Goal: Register for event/course

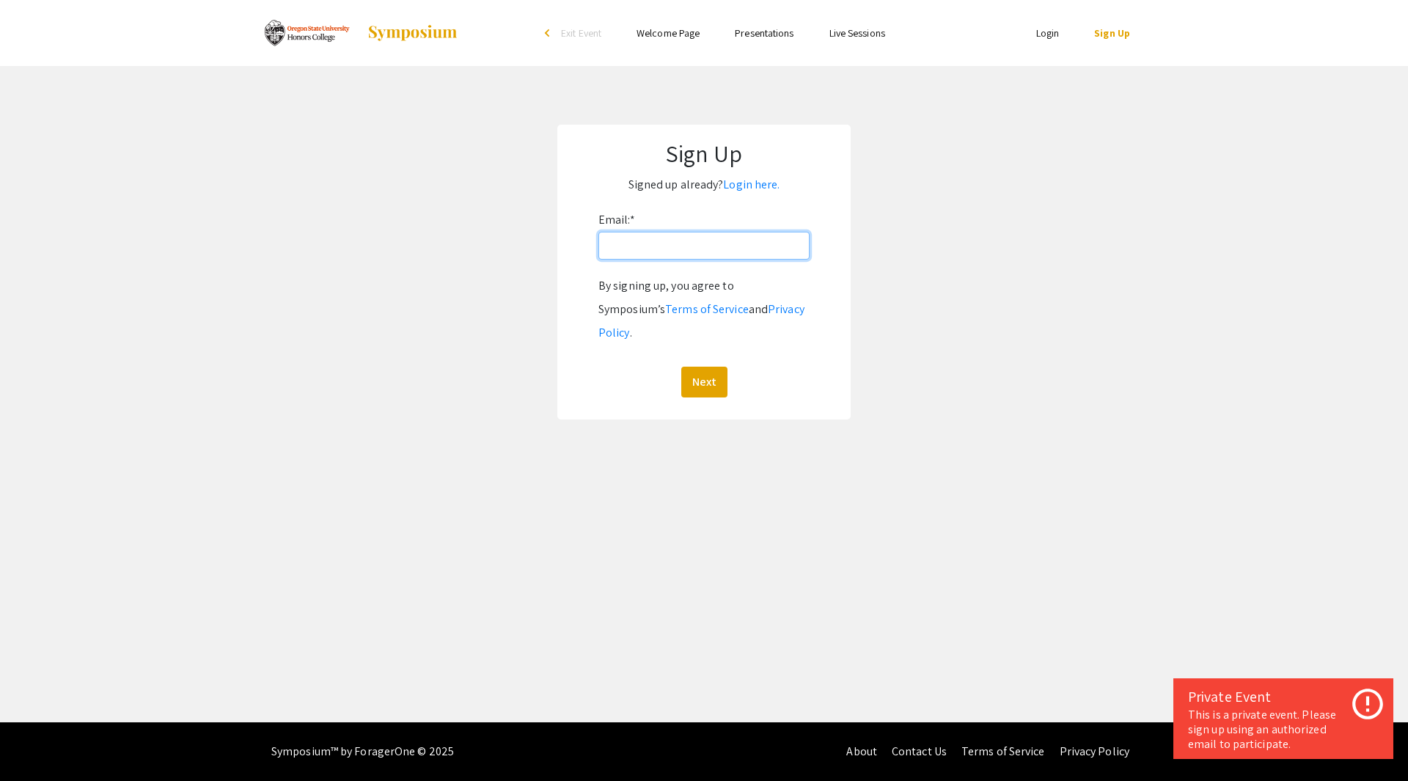
click at [679, 244] on input "Email: *" at bounding box center [703, 246] width 211 height 28
type input "[PERSON_NAME][EMAIL_ADDRESS][DOMAIN_NAME]"
click at [692, 367] on button "Next" at bounding box center [704, 382] width 46 height 31
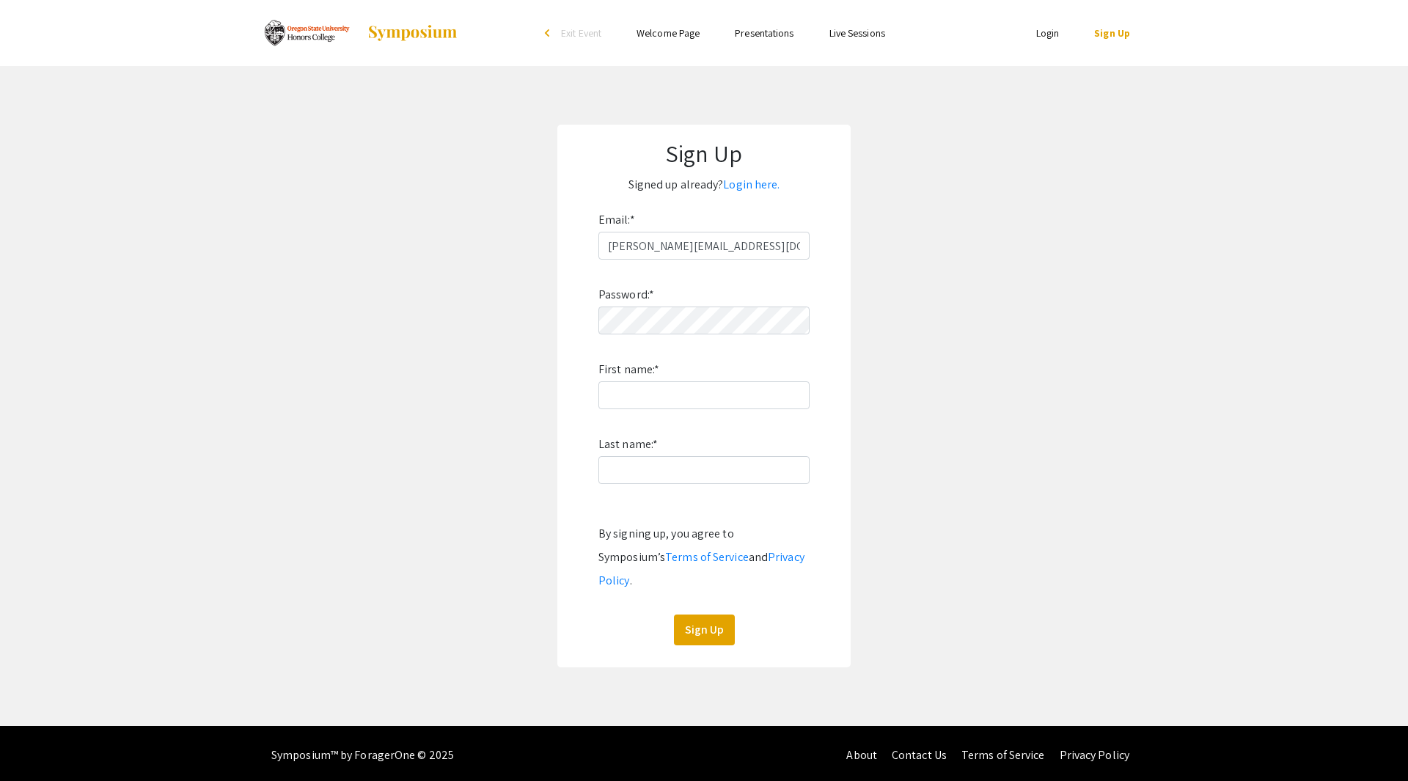
drag, startPoint x: 1024, startPoint y: 260, endPoint x: 1007, endPoint y: 254, distance: 17.2
click at [1024, 260] on app-signup "Sign Up Signed up already? Login here. Email: * [PERSON_NAME][EMAIL_ADDRESS][DO…" at bounding box center [704, 396] width 1408 height 543
click at [297, 33] on img at bounding box center [306, 33] width 92 height 37
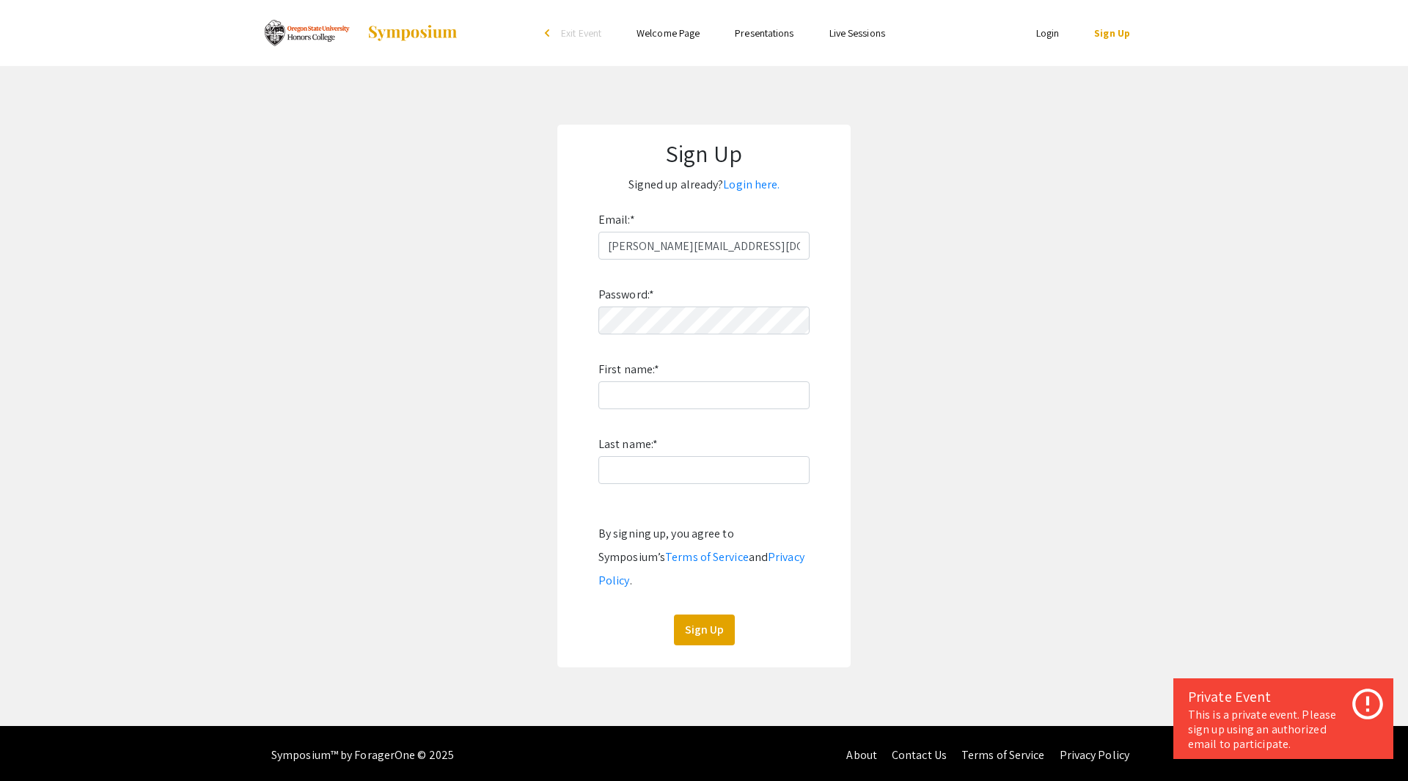
click at [422, 33] on img at bounding box center [413, 33] width 92 height 18
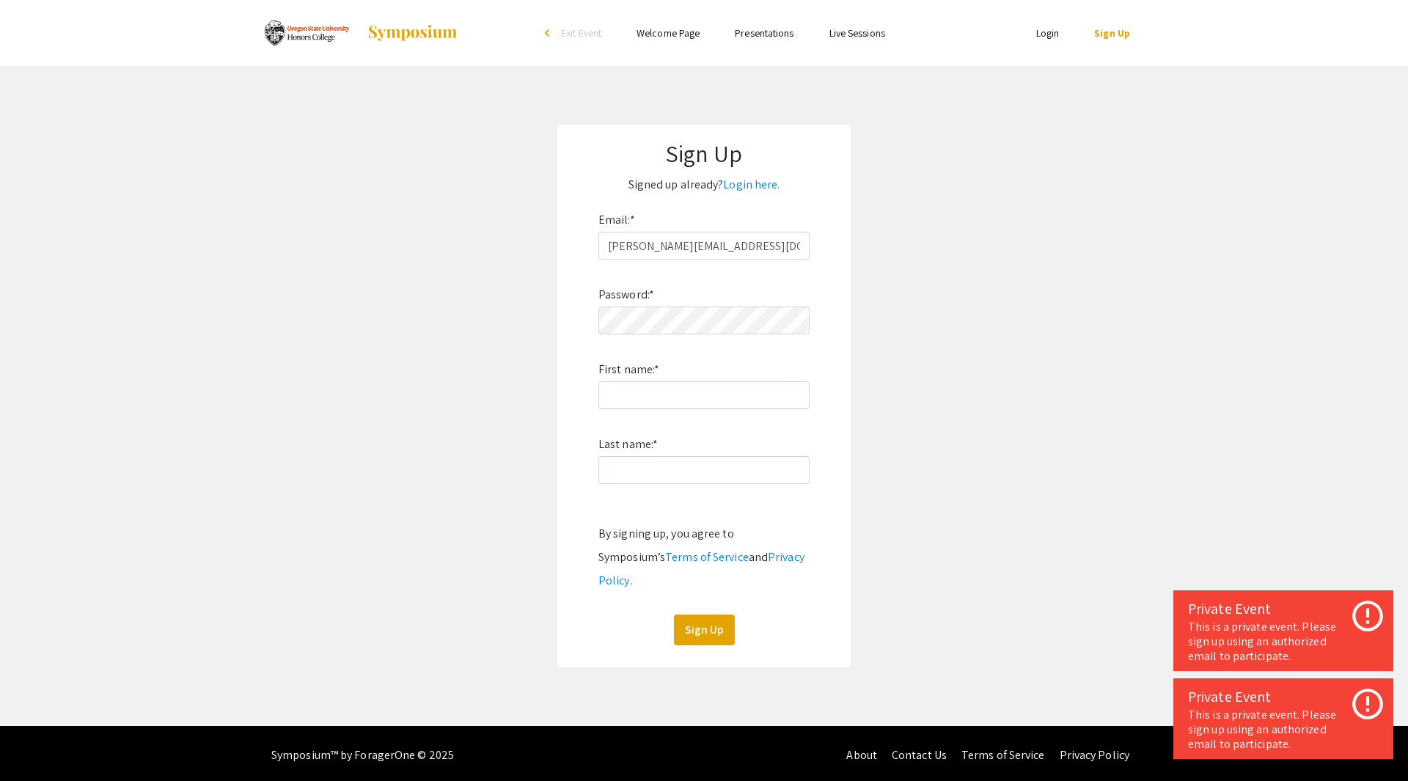
click at [310, 30] on img at bounding box center [306, 33] width 92 height 37
